Goal: Information Seeking & Learning: Learn about a topic

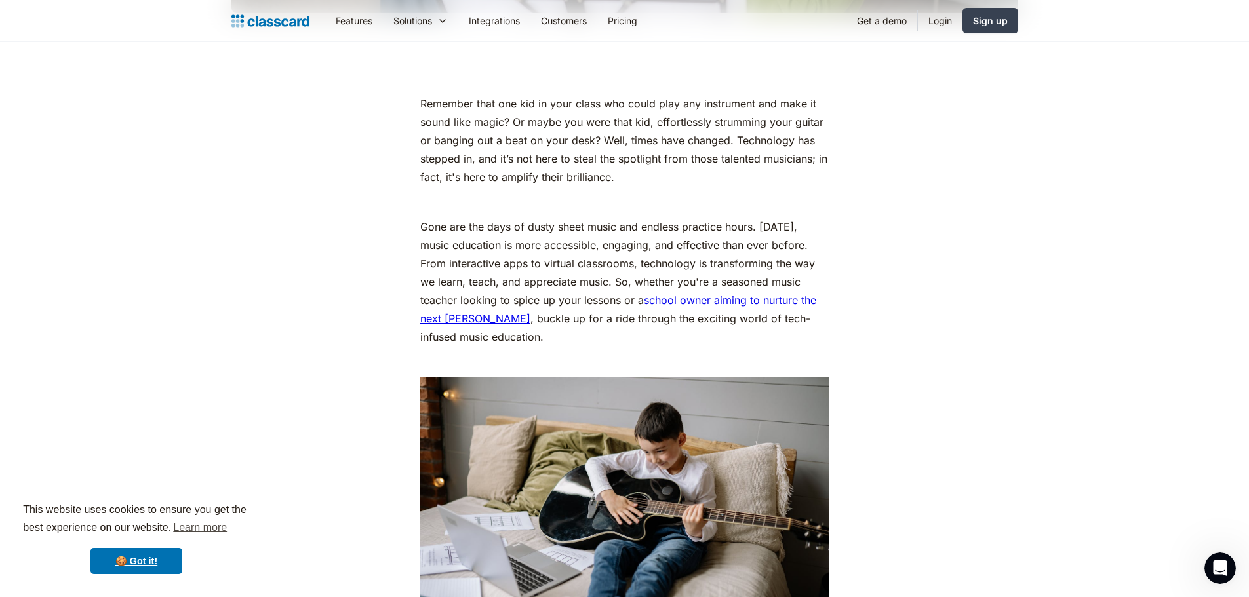
scroll to position [721, 0]
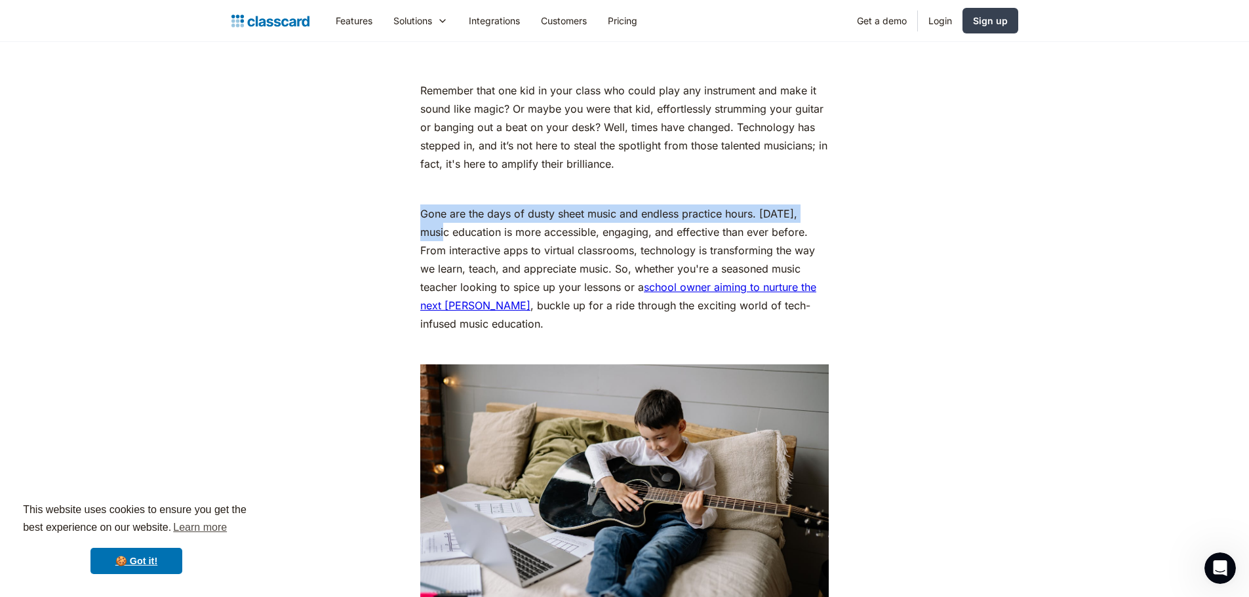
drag, startPoint x: 416, startPoint y: 212, endPoint x: 828, endPoint y: 222, distance: 411.7
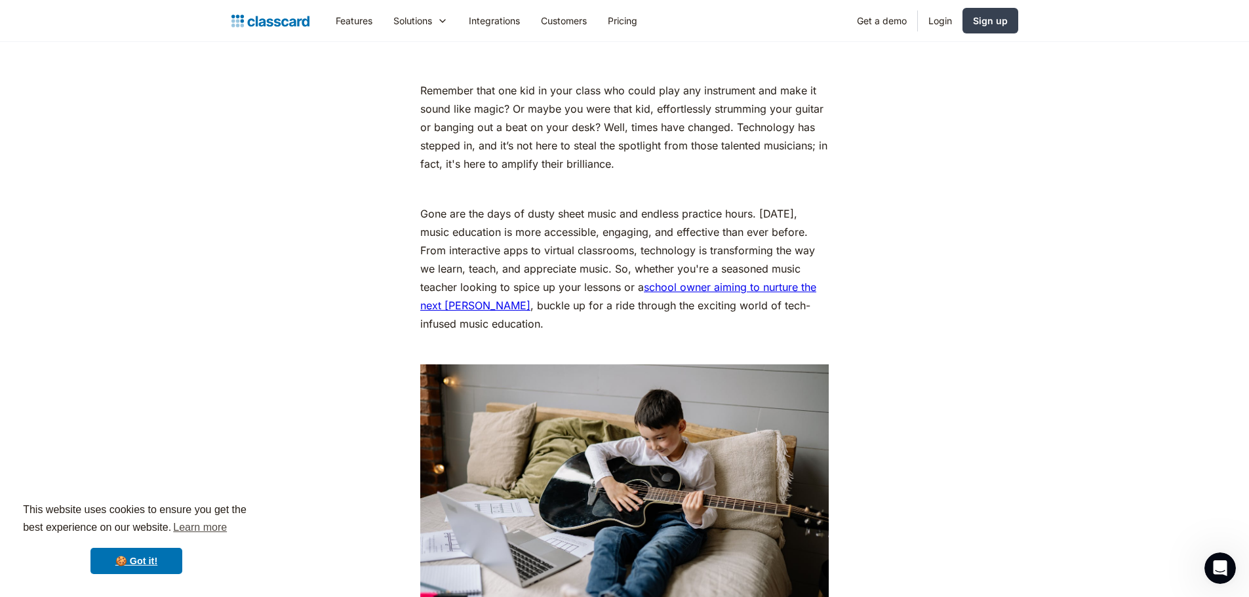
drag, startPoint x: 418, startPoint y: 254, endPoint x: 596, endPoint y: 248, distance: 178.4
click at [822, 263] on p "Gone are the days of dusty sheet music and endless practice hours. [DATE], musi…" at bounding box center [624, 268] width 408 height 128
drag, startPoint x: 412, startPoint y: 271, endPoint x: 595, endPoint y: 266, distance: 182.9
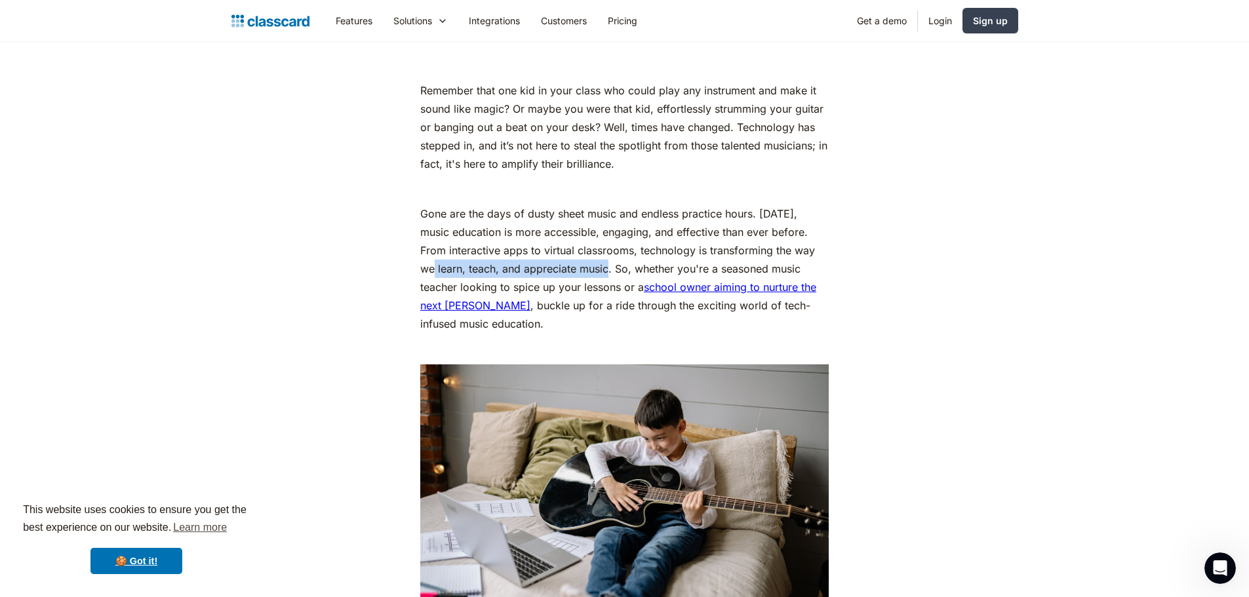
click at [537, 322] on p "Gone are the days of dusty sheet music and endless practice hours. [DATE], musi…" at bounding box center [624, 268] width 408 height 128
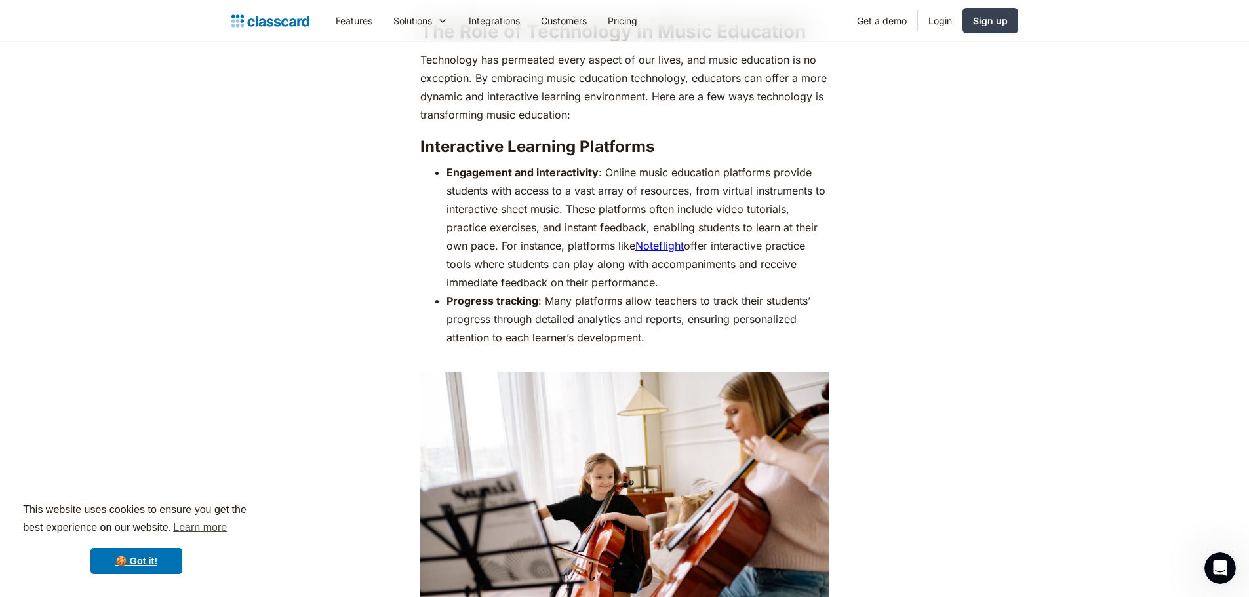
scroll to position [1376, 0]
drag, startPoint x: 433, startPoint y: 168, endPoint x: 808, endPoint y: 172, distance: 375.6
click at [808, 172] on ul "Engagement and interactivity : Online music education platforms provide student…" at bounding box center [624, 264] width 408 height 202
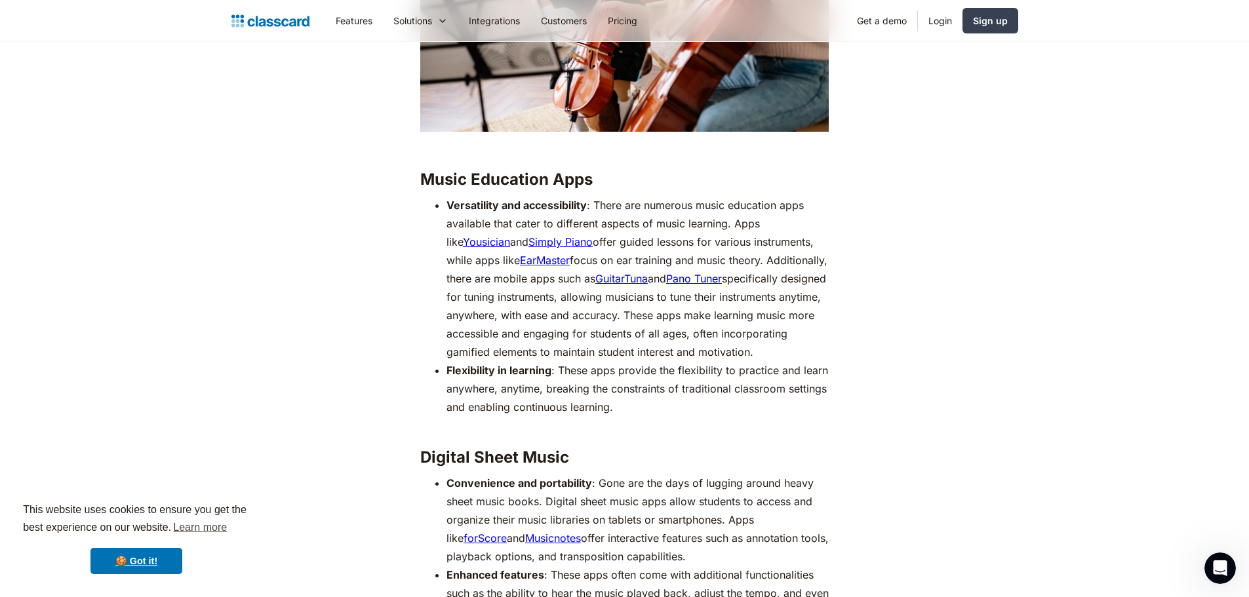
scroll to position [1901, 0]
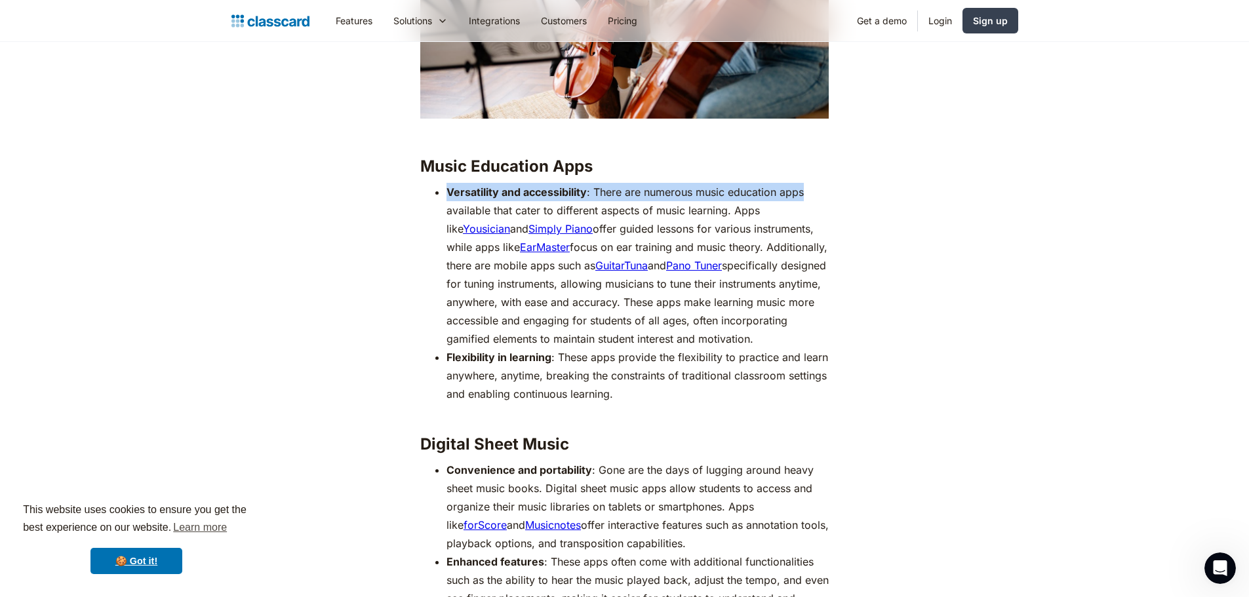
drag, startPoint x: 449, startPoint y: 198, endPoint x: 860, endPoint y: 248, distance: 414.0
click at [817, 203] on li "Versatility and accessibility : There are numerous music education apps availab…" at bounding box center [637, 265] width 382 height 165
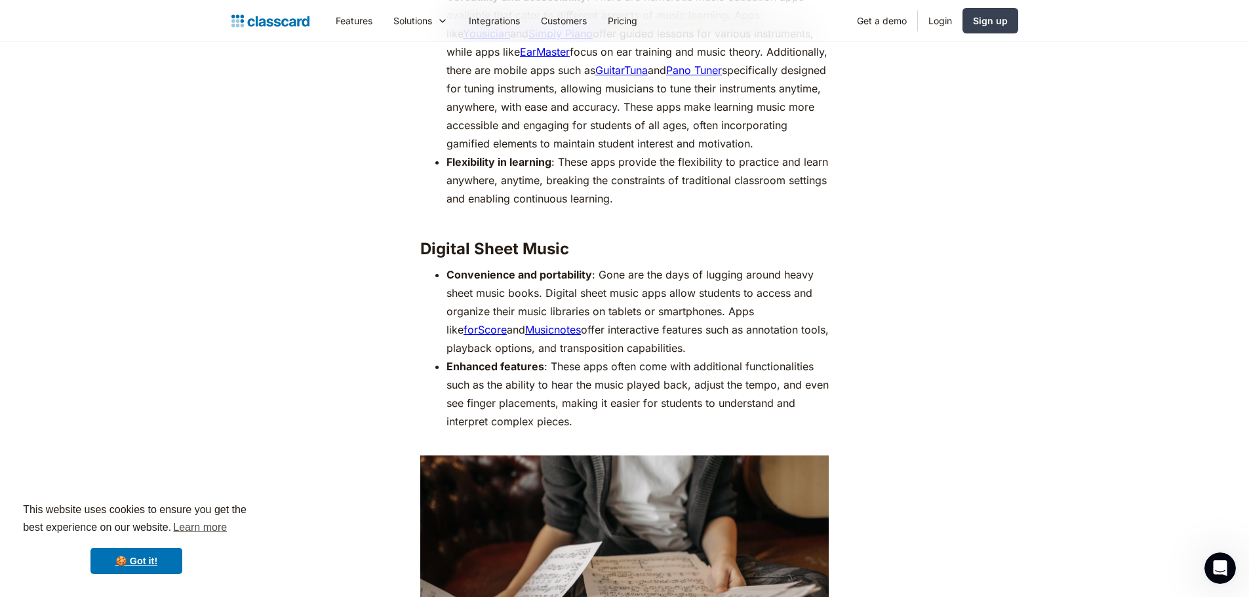
scroll to position [2097, 0]
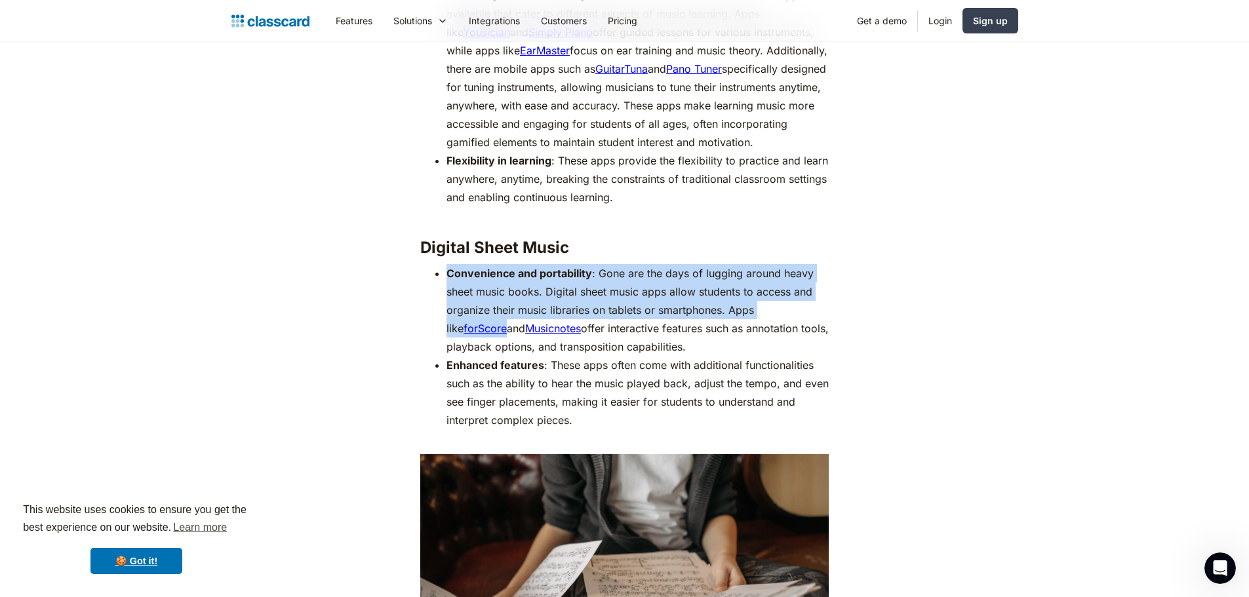
drag, startPoint x: 431, startPoint y: 265, endPoint x: 869, endPoint y: 304, distance: 439.5
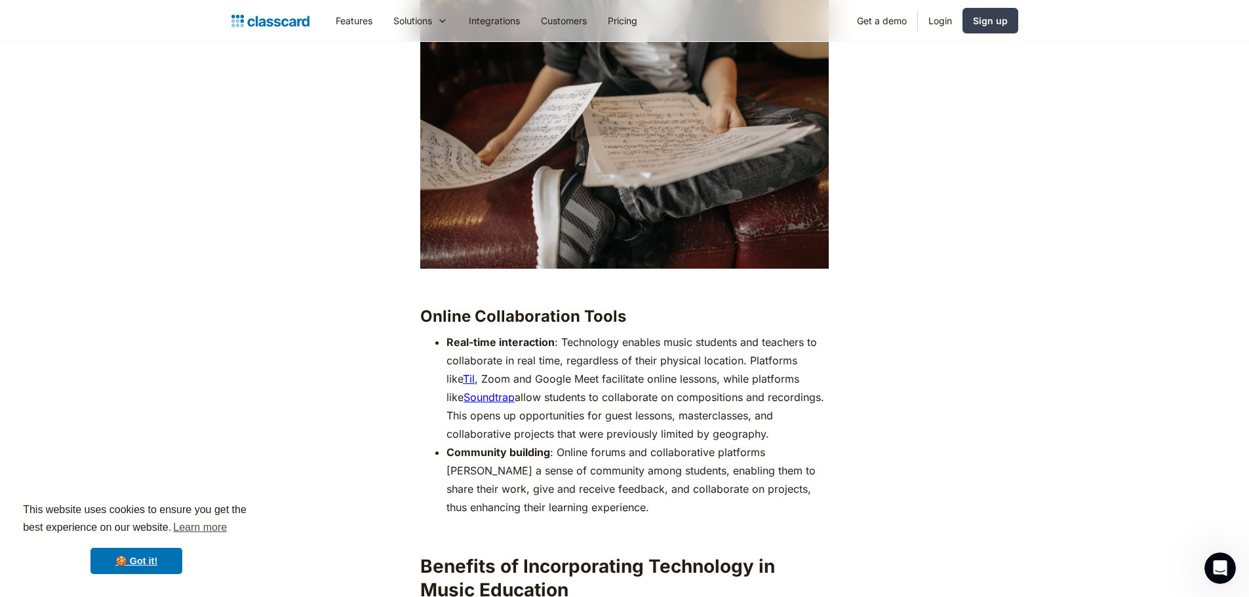
scroll to position [2556, 0]
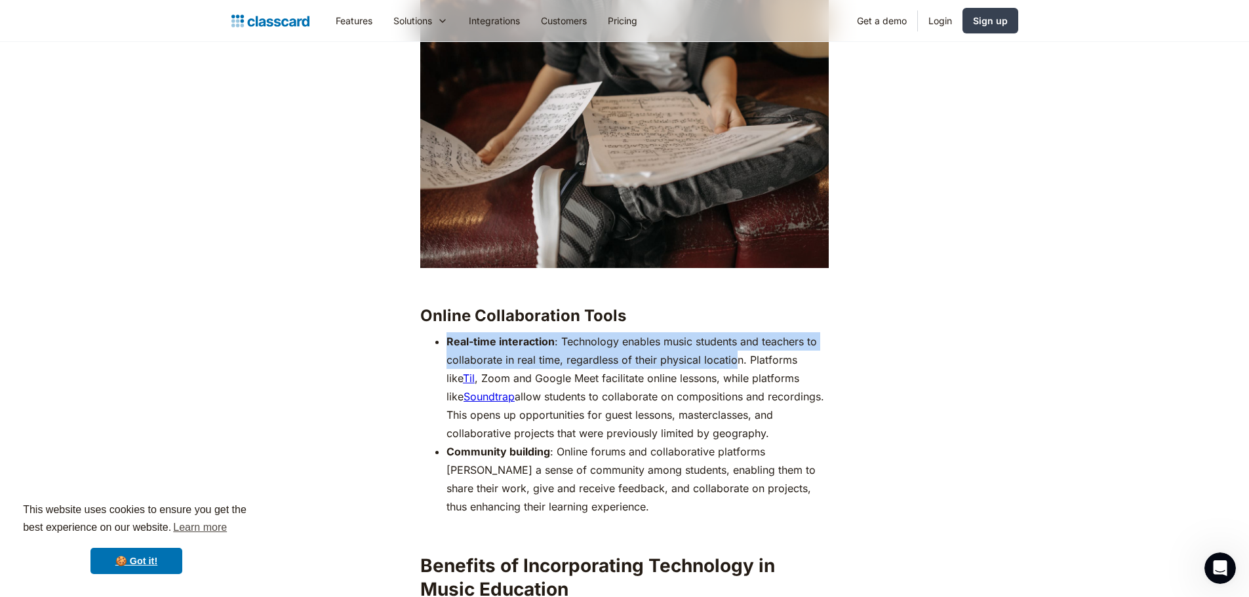
drag, startPoint x: 432, startPoint y: 336, endPoint x: 732, endPoint y: 367, distance: 301.8
click at [732, 367] on ul "Real-time interaction : Technology enables music students and teachers to colla…" at bounding box center [624, 424] width 408 height 184
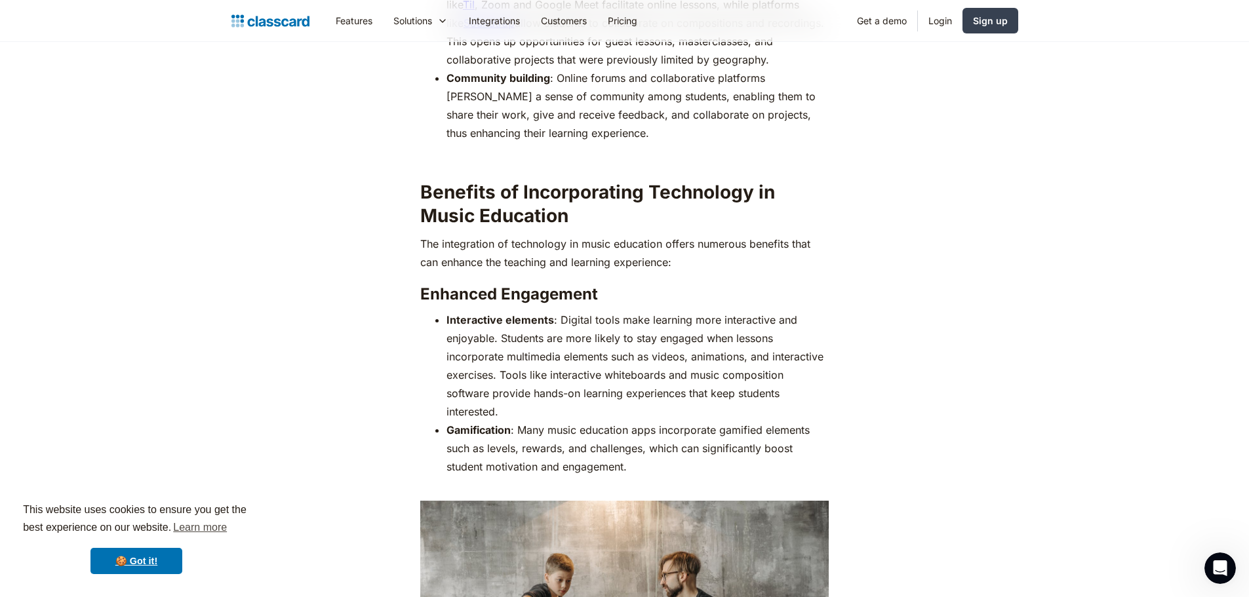
scroll to position [2950, 0]
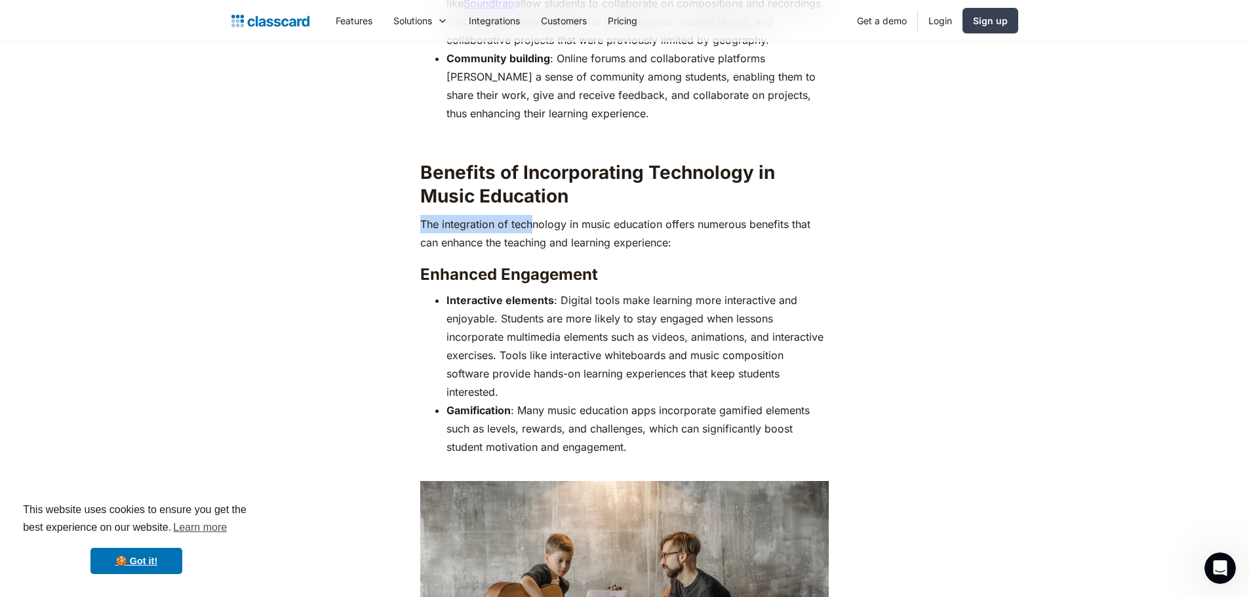
drag, startPoint x: 425, startPoint y: 222, endPoint x: 533, endPoint y: 216, distance: 108.3
click at [532, 216] on p "The integration of technology in music education offers numerous benefits that …" at bounding box center [624, 233] width 408 height 37
click at [657, 243] on p "The integration of technology in music education offers numerous benefits that …" at bounding box center [624, 233] width 408 height 37
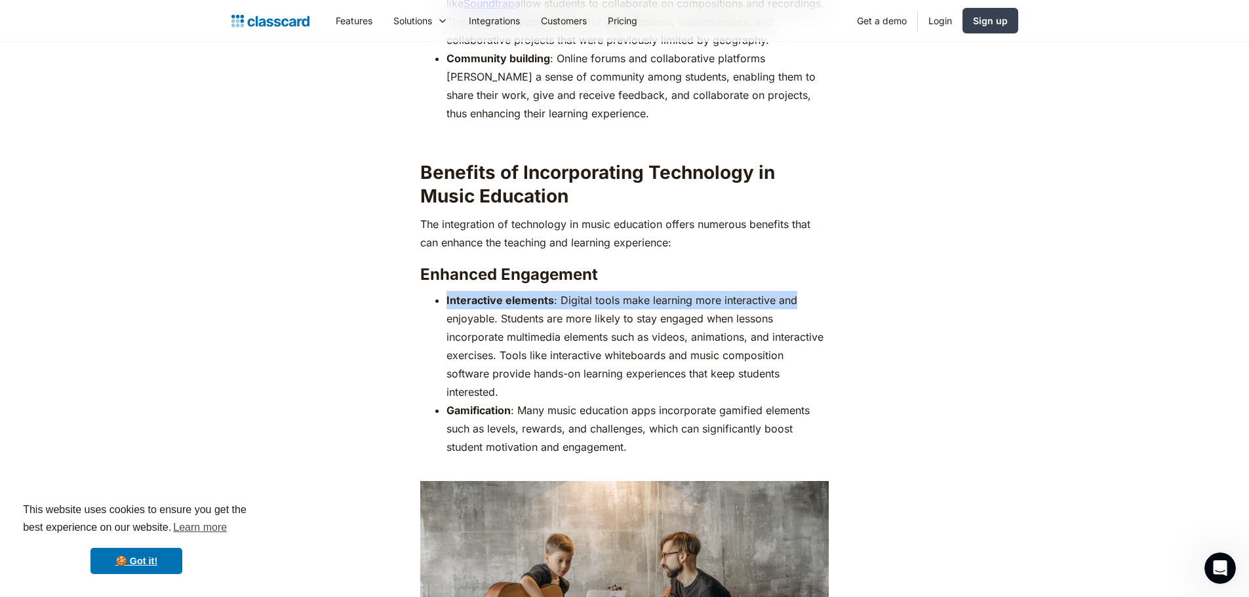
drag, startPoint x: 436, startPoint y: 298, endPoint x: 826, endPoint y: 290, distance: 390.1
click at [825, 291] on li "‍ Interactive elements : Digital tools make learning more interactive and enjoy…" at bounding box center [637, 346] width 382 height 110
drag, startPoint x: 840, startPoint y: 303, endPoint x: 768, endPoint y: 319, distance: 74.4
click at [840, 303] on div "Remember that one kid in your class who could play any instrument and make it s…" at bounding box center [624, 516] width 533 height 5326
click at [556, 334] on li "‍ Interactive elements : Digital tools make learning more interactive and enjoy…" at bounding box center [637, 346] width 382 height 110
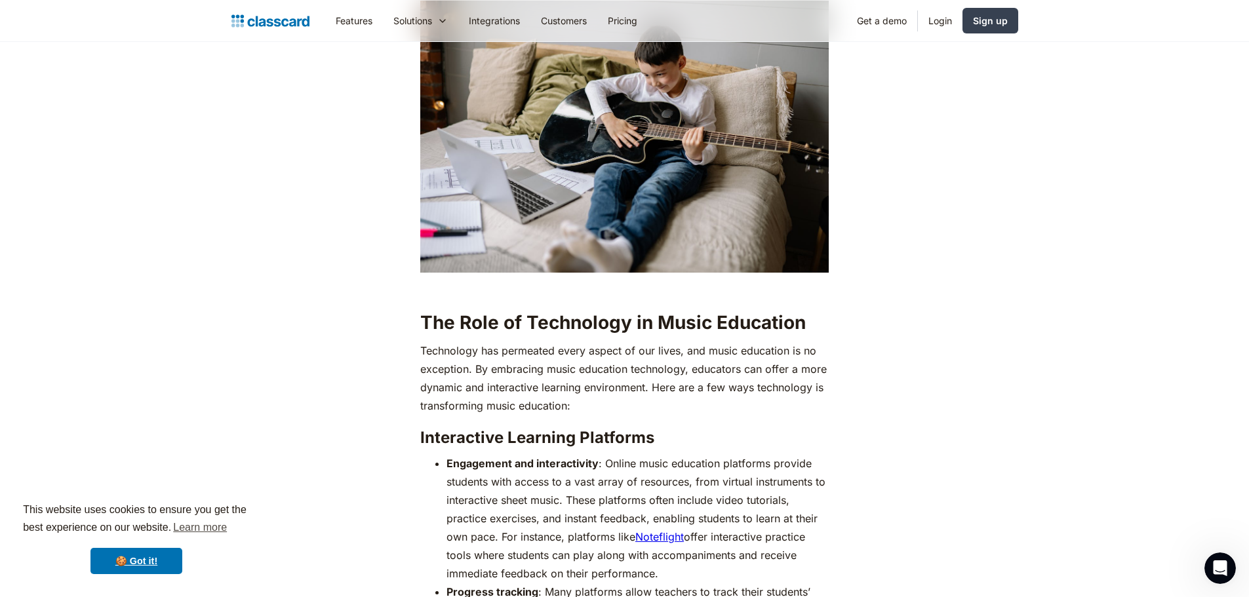
scroll to position [590, 0]
